Goal: Information Seeking & Learning: Learn about a topic

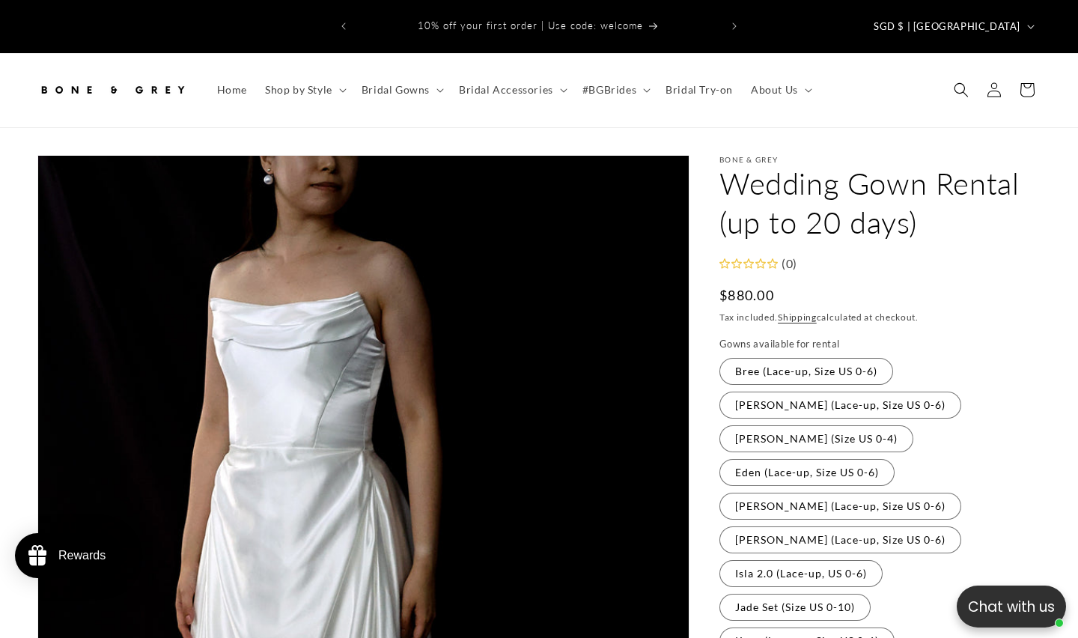
click at [105, 73] on img at bounding box center [112, 89] width 150 height 33
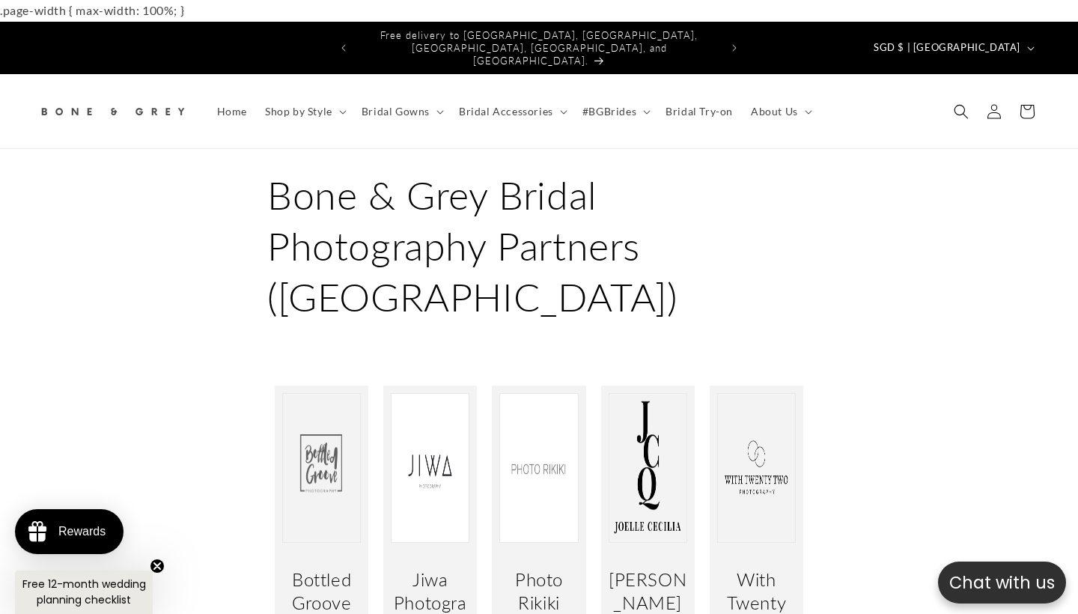
click at [128, 95] on img at bounding box center [112, 111] width 150 height 33
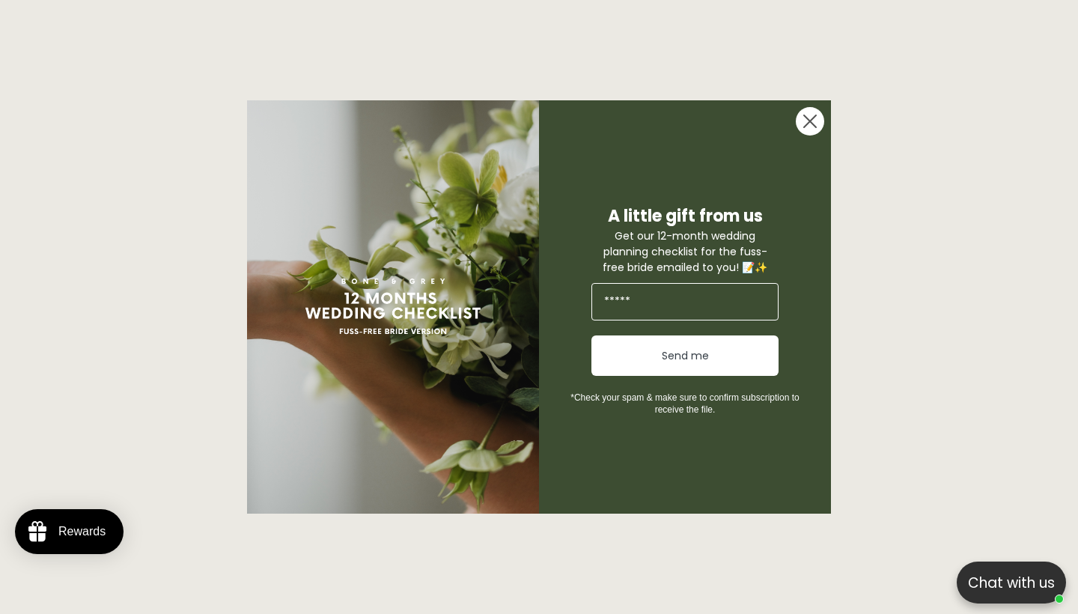
scroll to position [0, 1078]
click at [797, 118] on circle "Close dialog" at bounding box center [810, 121] width 28 height 28
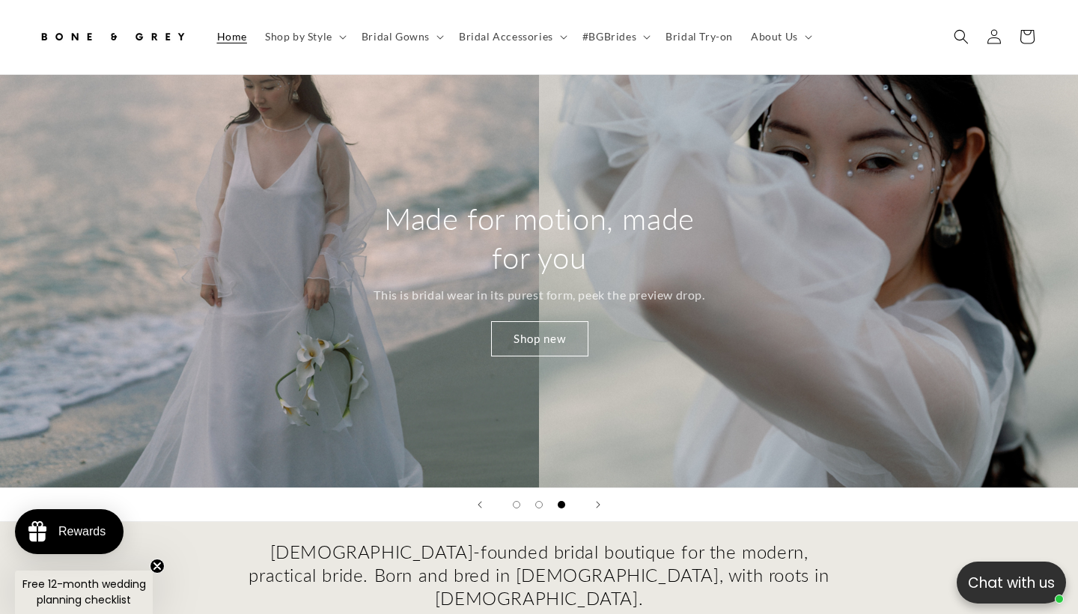
scroll to position [56, 0]
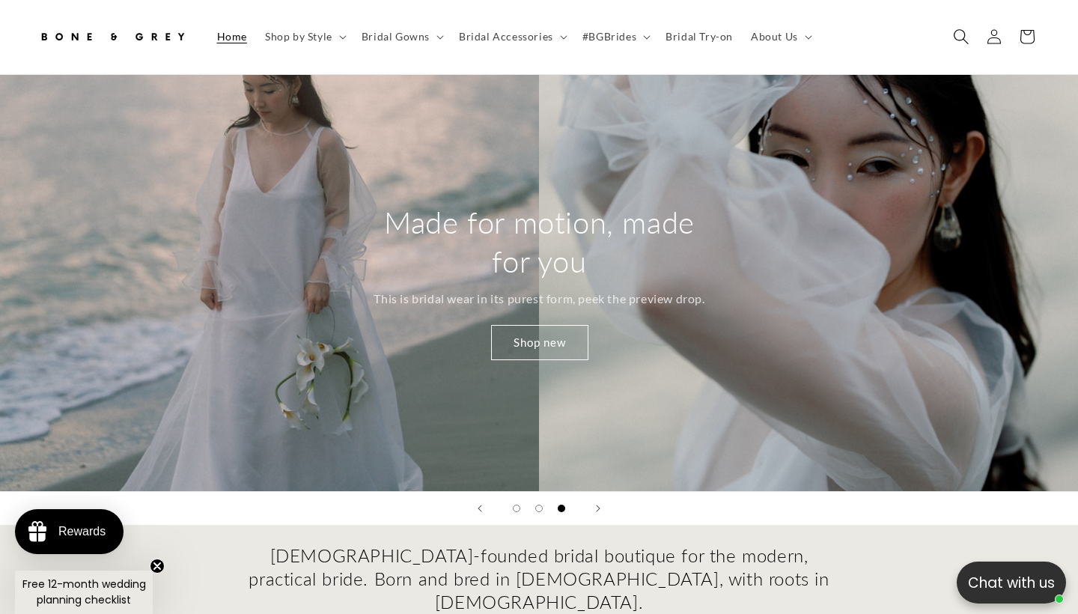
click at [960, 32] on icon "Search" at bounding box center [961, 37] width 16 height 16
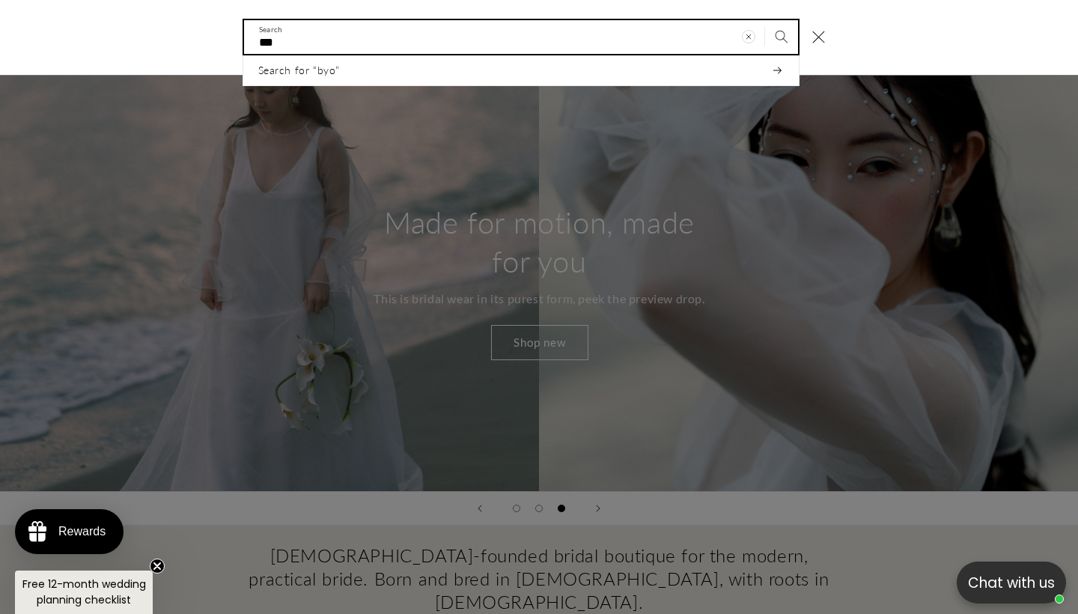
scroll to position [0, 728]
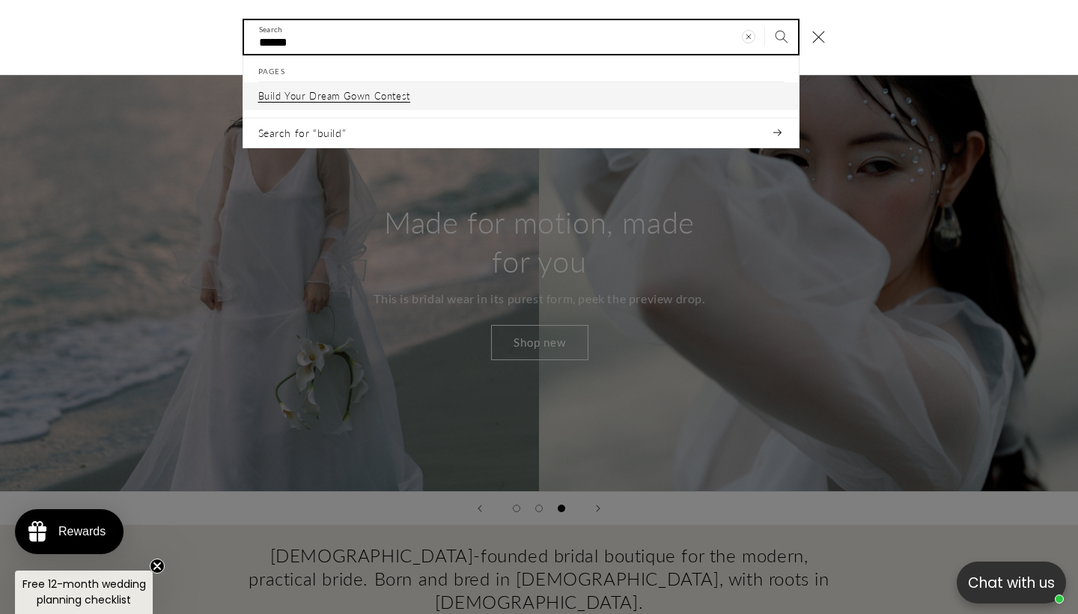
type input "*****"
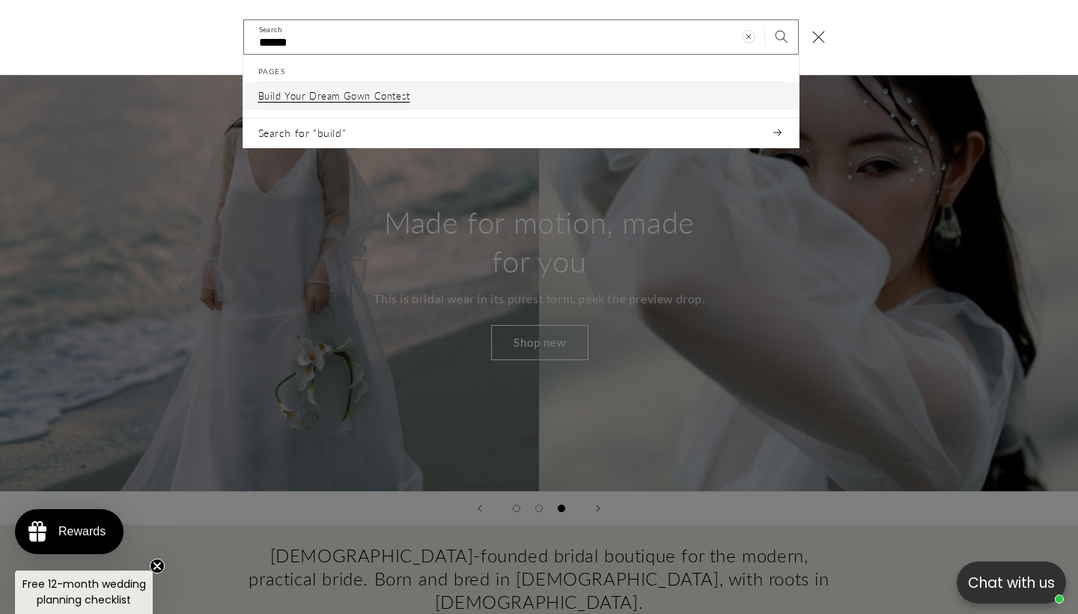
click at [716, 85] on link "Build Your Dream Gown Contest" at bounding box center [521, 96] width 556 height 28
